Goal: Task Accomplishment & Management: Use online tool/utility

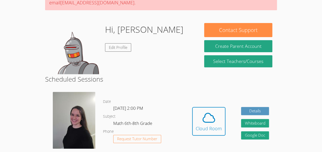
scroll to position [61, 0]
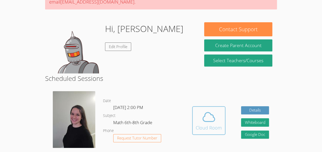
click at [215, 115] on icon at bounding box center [208, 117] width 14 height 14
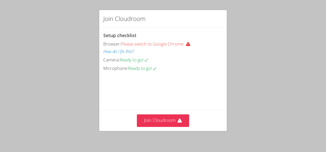
click at [58, 18] on div "Join Cloudroom Setup checklist Browser: Please switch to Google Chrome. How do …" at bounding box center [163, 76] width 326 height 152
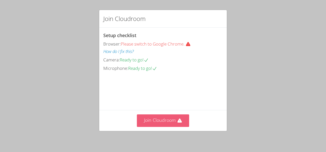
click at [165, 124] on button "Join Cloudroom" at bounding box center [163, 120] width 52 height 13
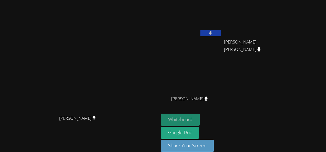
click at [199, 118] on button "Whiteboard" at bounding box center [180, 120] width 39 height 12
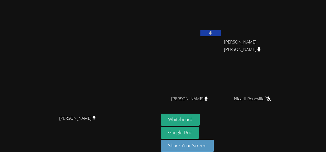
click at [221, 35] on button at bounding box center [210, 33] width 20 height 6
click at [221, 36] on button at bounding box center [210, 33] width 20 height 6
